Goal: Find specific page/section: Find specific page/section

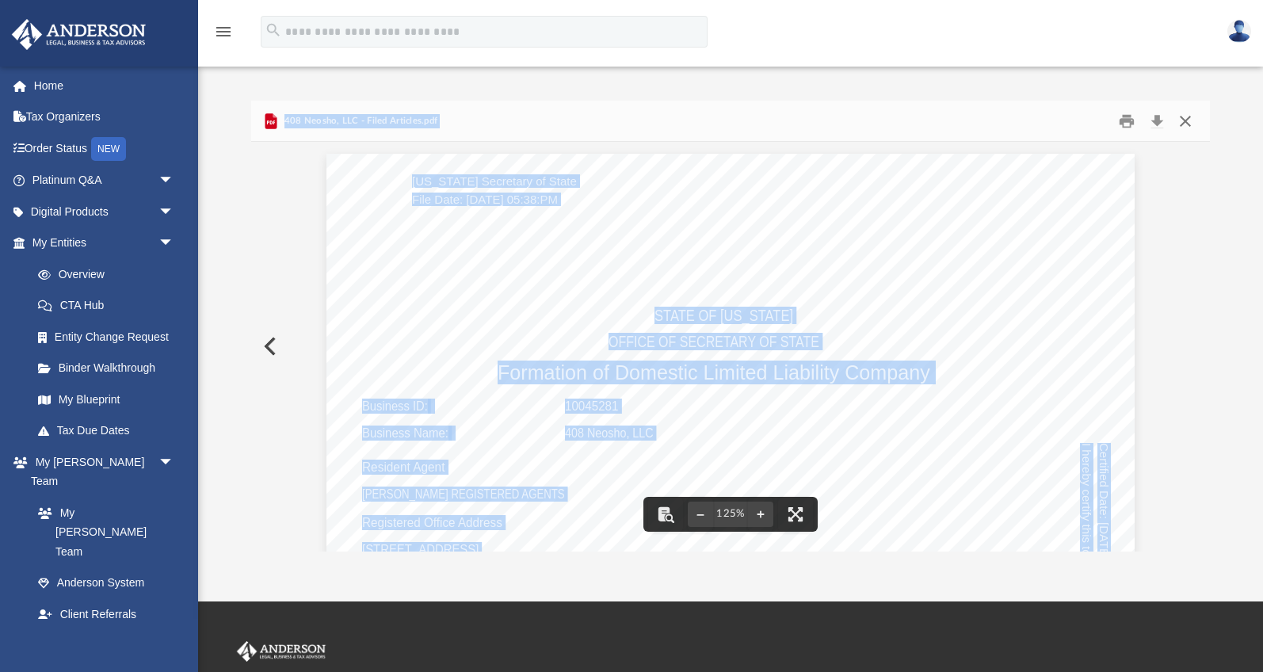
click at [1191, 120] on button "Close" at bounding box center [1184, 121] width 29 height 25
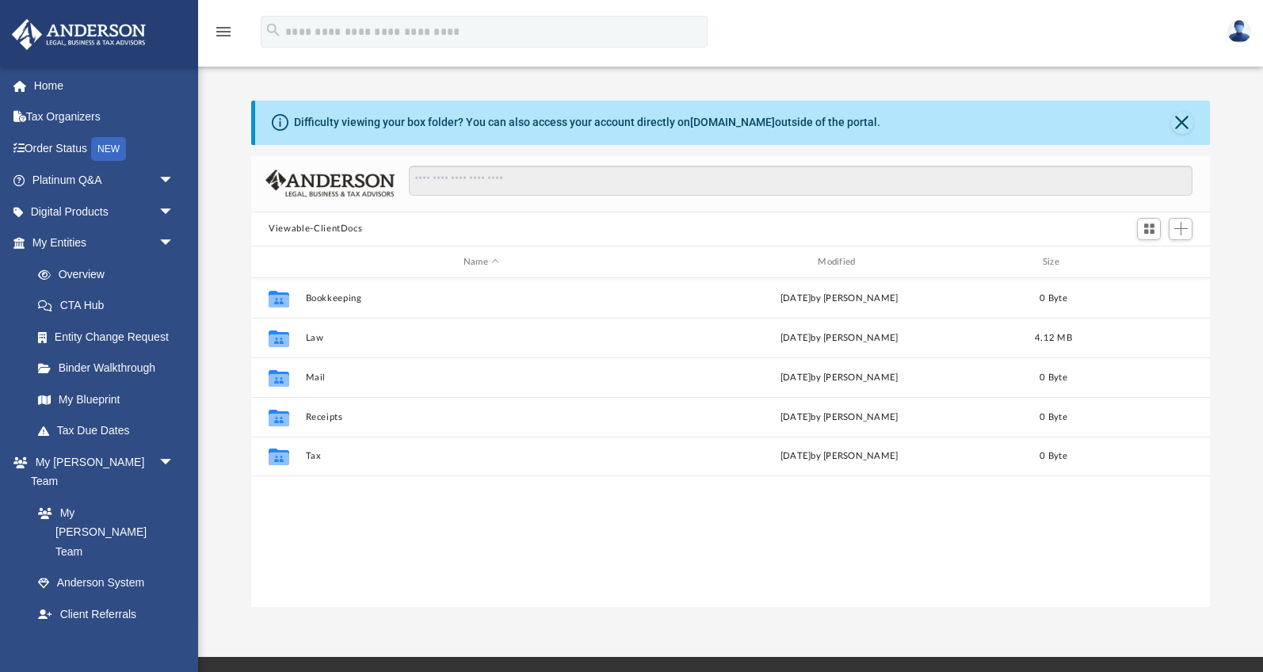
scroll to position [360, 958]
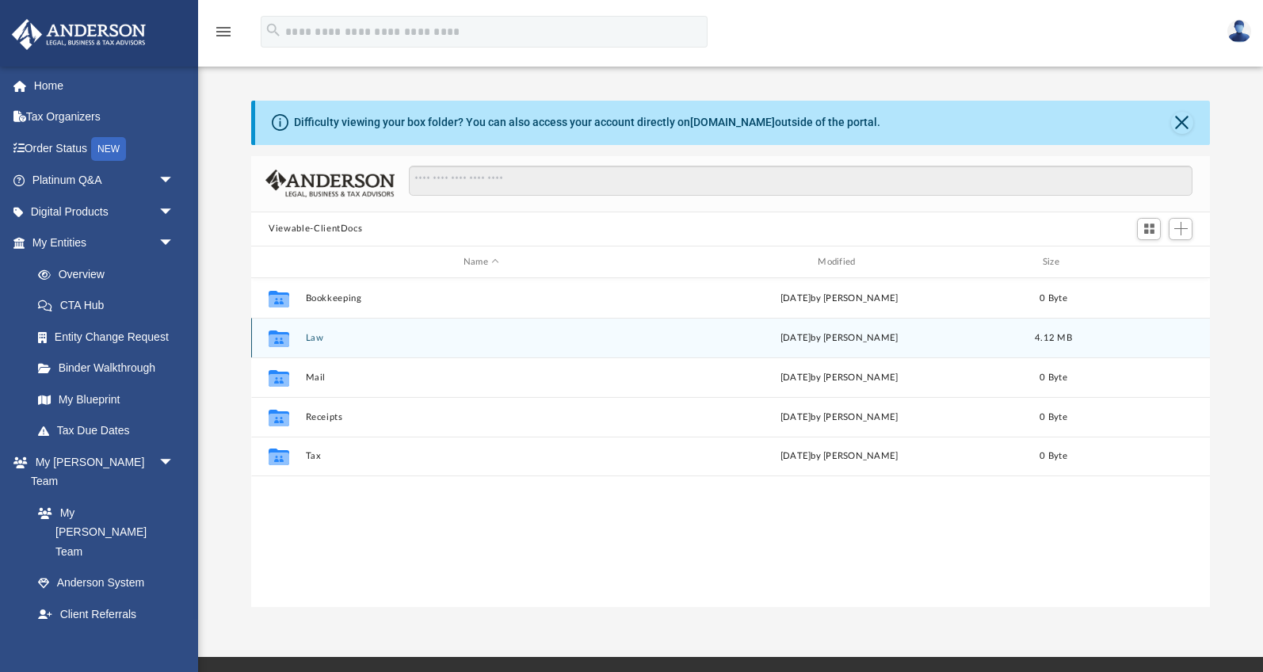
click at [321, 336] on button "Law" at bounding box center [481, 338] width 351 height 10
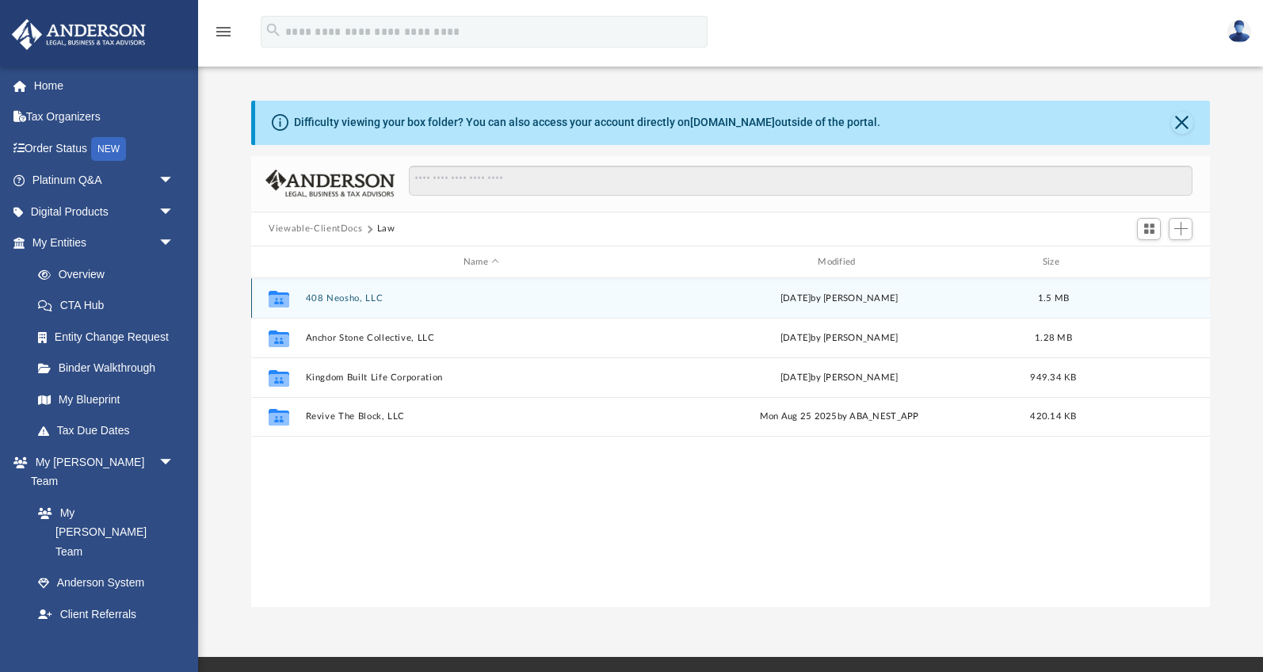
click at [357, 292] on div "Collaborated Folder 408 Neosho, LLC Thu Aug 28 2025 by Amber Johnson 1.5 MB" at bounding box center [730, 298] width 958 height 40
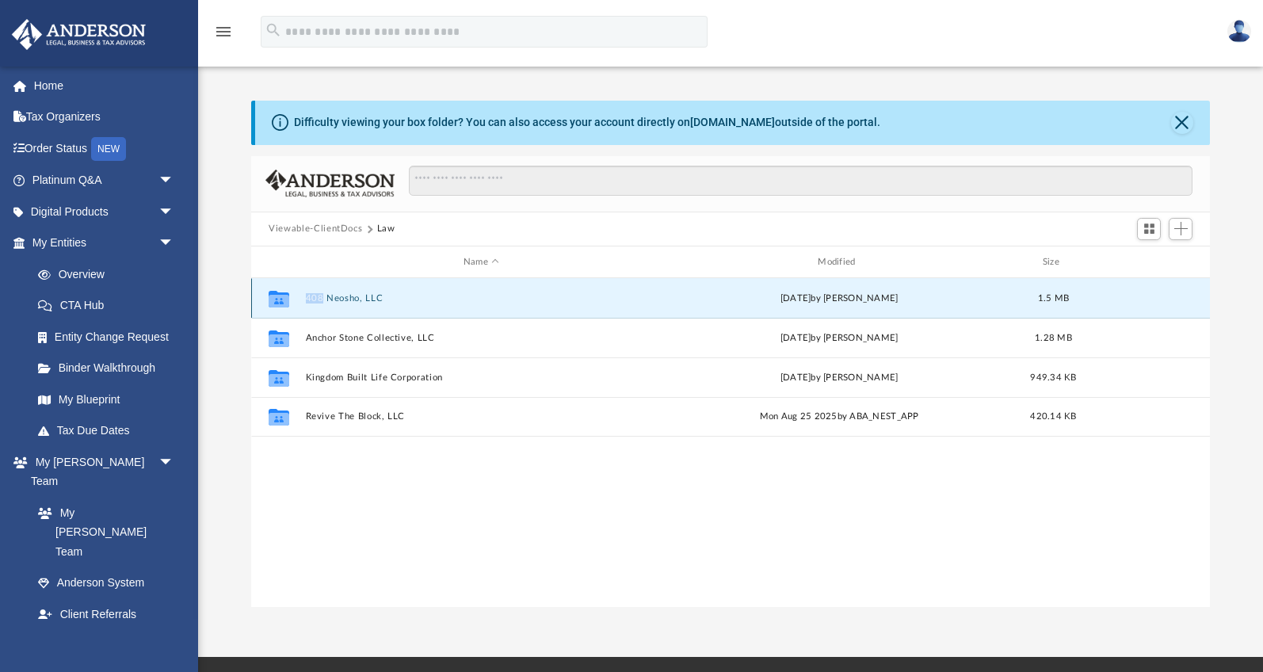
click at [357, 292] on div "Collaborated Folder 408 Neosho, LLC Thu Aug 28 2025 by Amber Johnson 1.5 MB" at bounding box center [730, 298] width 958 height 40
click at [358, 296] on button "408 Neosho, LLC" at bounding box center [481, 298] width 351 height 10
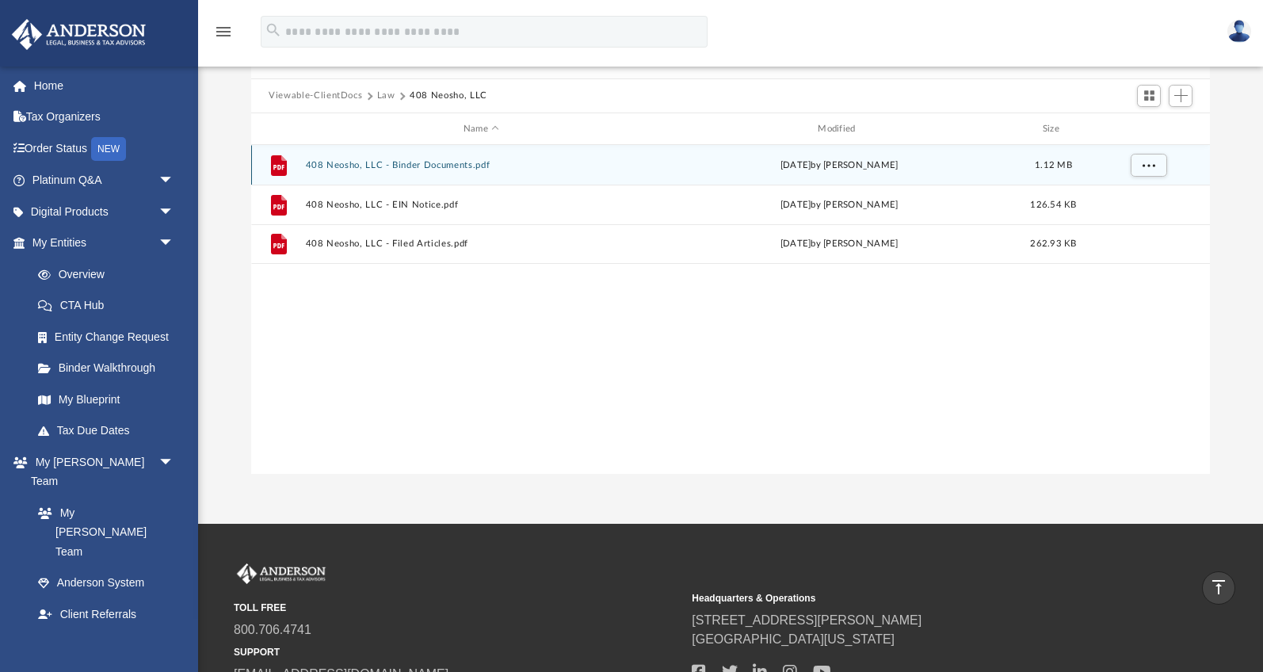
scroll to position [0, 0]
